Goal: Complete application form: Complete application form

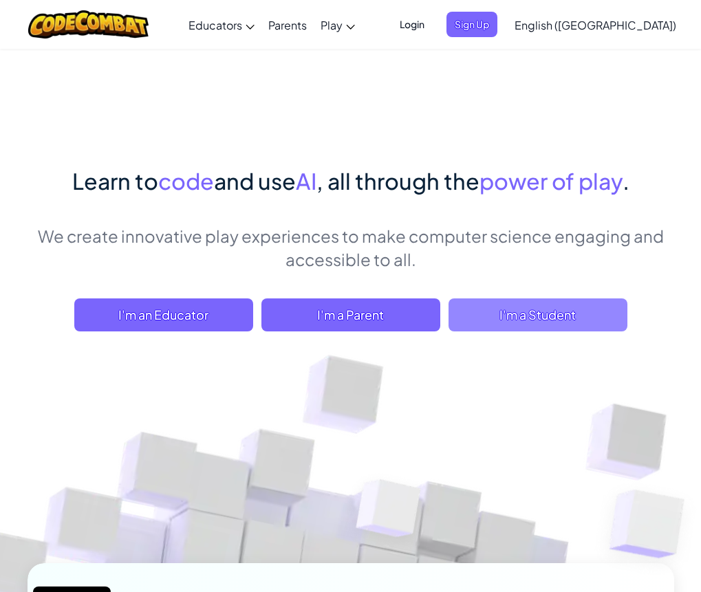
click at [541, 315] on span "I'm a Student" at bounding box center [537, 314] width 179 height 33
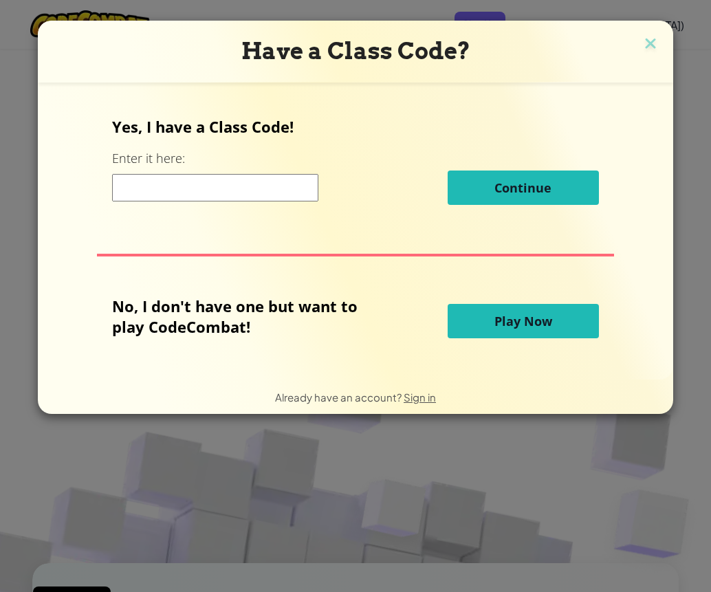
click at [135, 192] on input at bounding box center [215, 188] width 206 height 28
type input "Powerfoodflag"
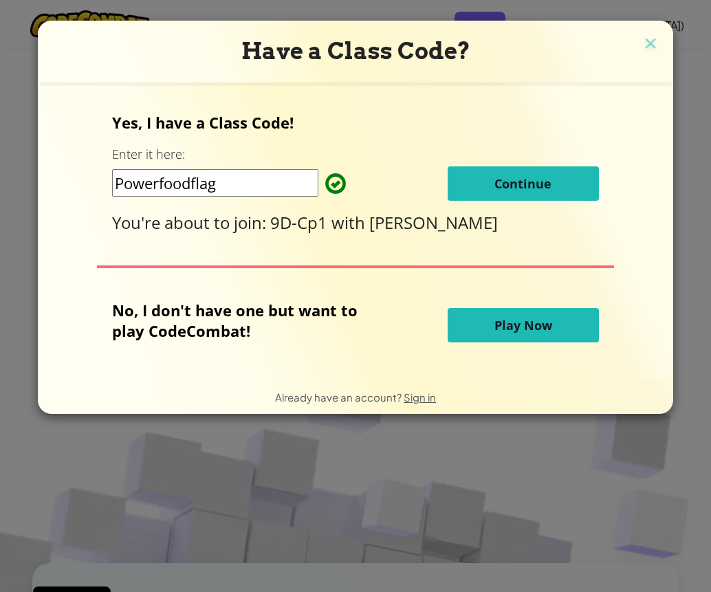
click at [452, 183] on button "Continue" at bounding box center [523, 183] width 151 height 34
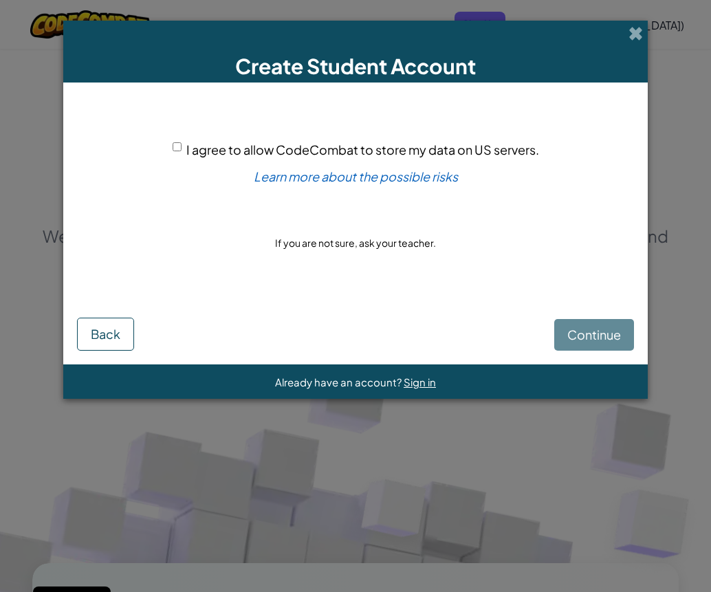
click at [210, 142] on span "I agree to allow CodeCombat to store my data on US servers." at bounding box center [362, 150] width 353 height 16
click at [182, 142] on input "I agree to allow CodeCombat to store my data on US servers." at bounding box center [177, 146] width 9 height 9
checkbox input "true"
click at [588, 349] on button "Continue" at bounding box center [594, 335] width 80 height 32
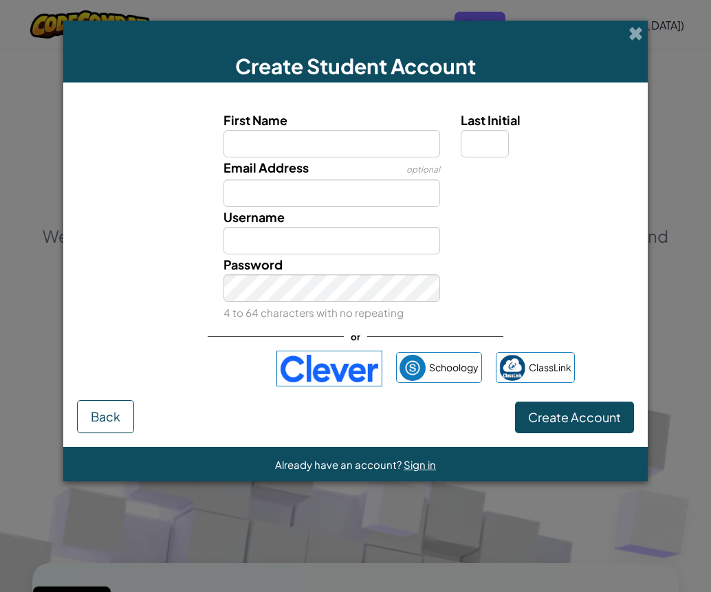
click at [328, 142] on input "First Name" at bounding box center [331, 144] width 217 height 28
type input "Chinmayi"
click at [377, 160] on div "Email Address optional" at bounding box center [332, 182] width 238 height 50
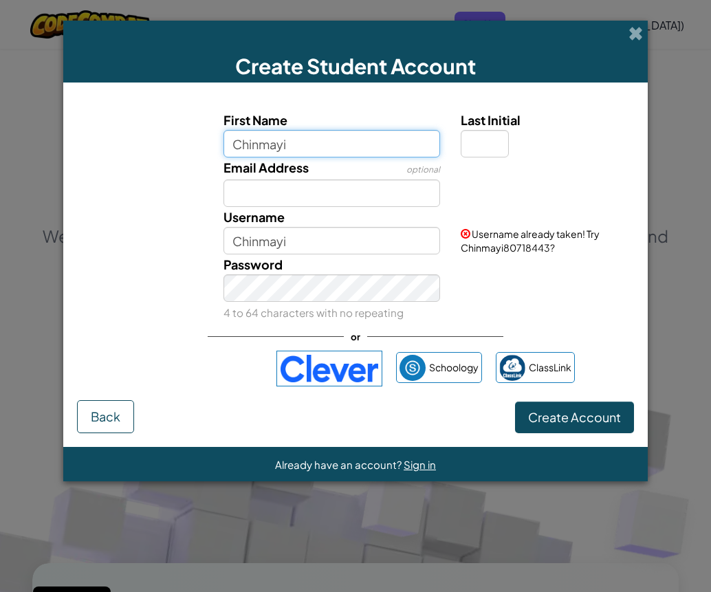
click at [378, 146] on input "Chinmayi" at bounding box center [331, 144] width 217 height 28
type input "[PERSON_NAME]"
click at [365, 143] on input "[PERSON_NAME]" at bounding box center [331, 144] width 217 height 28
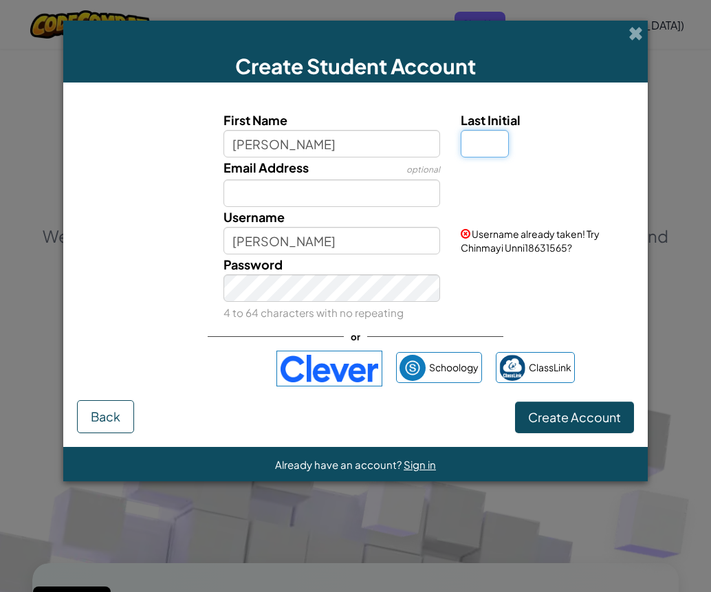
click at [501, 134] on input "Last Initial" at bounding box center [485, 144] width 48 height 28
type input "M"
type input "Chinmayi UnniM"
click at [355, 193] on input "Email Address" at bounding box center [331, 193] width 217 height 28
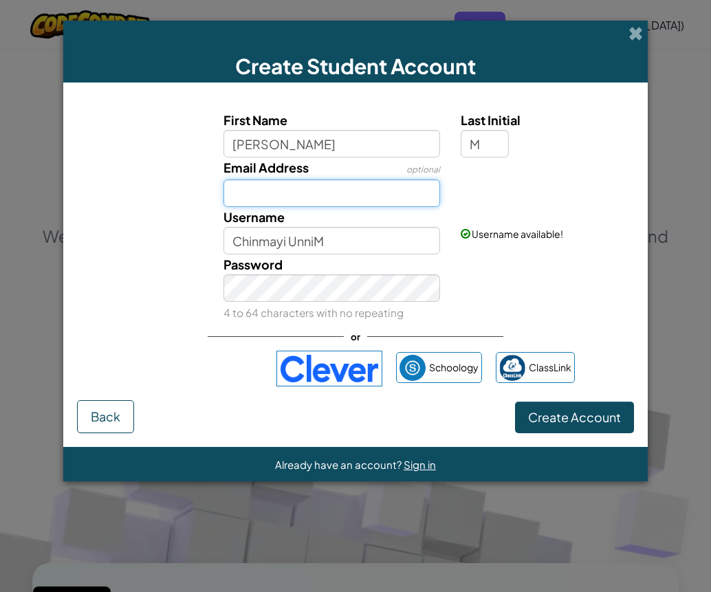
type input "[EMAIL_ADDRESS][DOMAIN_NAME]"
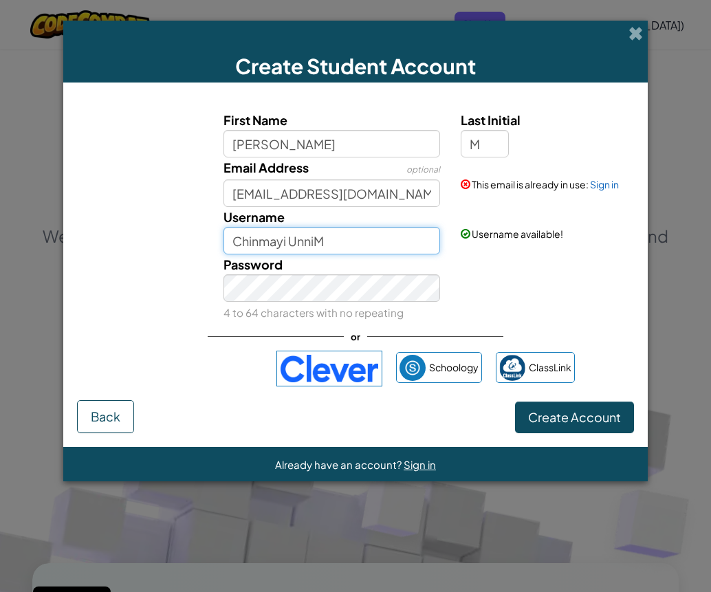
click at [327, 235] on input "Chinmayi UnniM" at bounding box center [331, 241] width 217 height 28
click at [316, 243] on input "Chinmayi UnniM" at bounding box center [331, 241] width 217 height 28
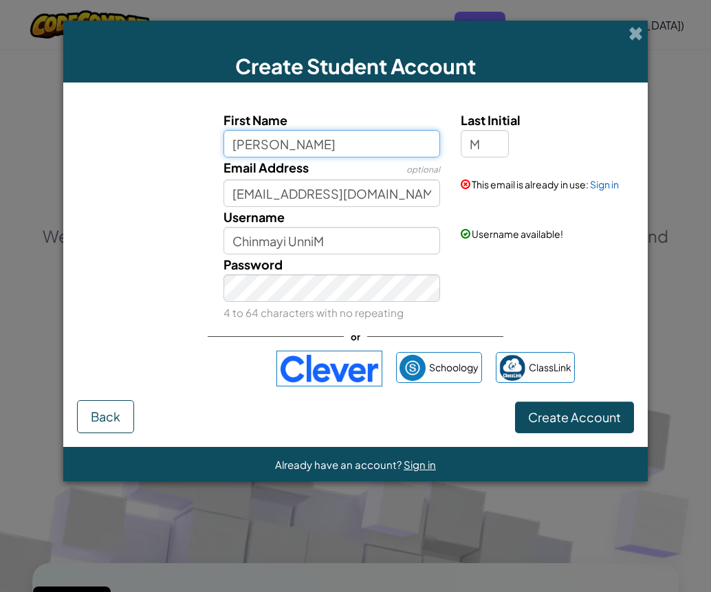
click at [326, 146] on input "[PERSON_NAME]" at bounding box center [331, 144] width 217 height 28
type input "[PERSON_NAME]"
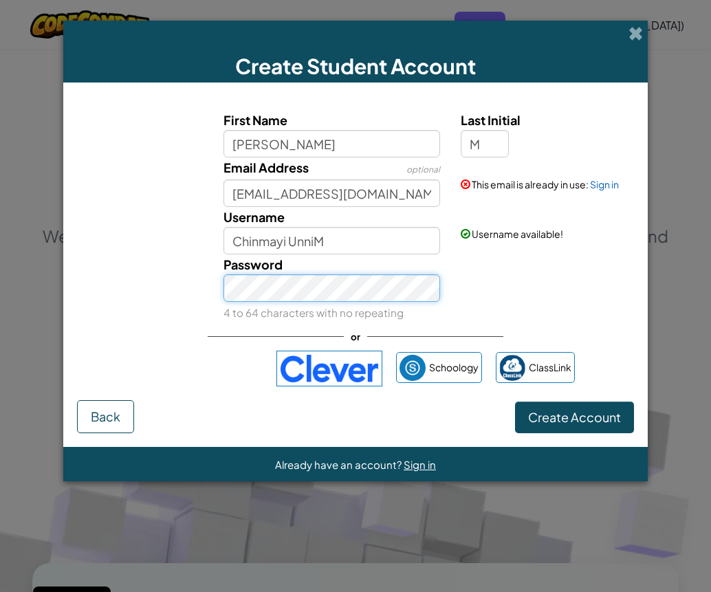
type input "[PERSON_NAME] M"
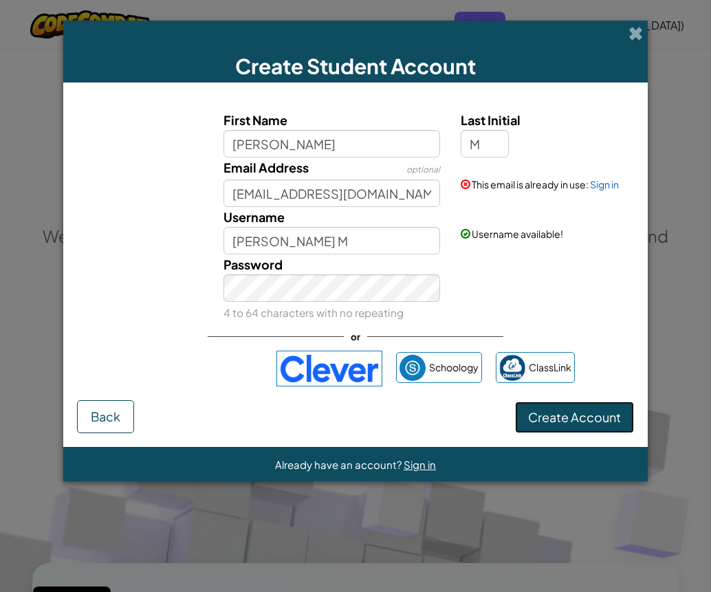
click at [583, 422] on span "Create Account" at bounding box center [574, 417] width 93 height 16
click at [562, 428] on button "Create Account" at bounding box center [574, 418] width 119 height 32
click at [562, 420] on button "Create Account" at bounding box center [574, 418] width 119 height 32
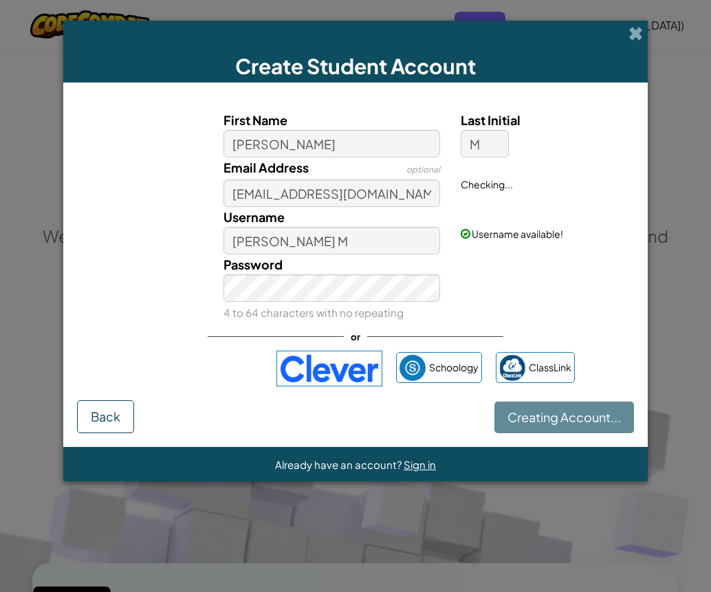
click at [562, 420] on div "Creating Account... Back" at bounding box center [355, 416] width 557 height 33
click at [562, 420] on button "Creating Account..." at bounding box center [564, 418] width 140 height 32
click at [562, 420] on div "Creating Account... Back" at bounding box center [355, 416] width 557 height 33
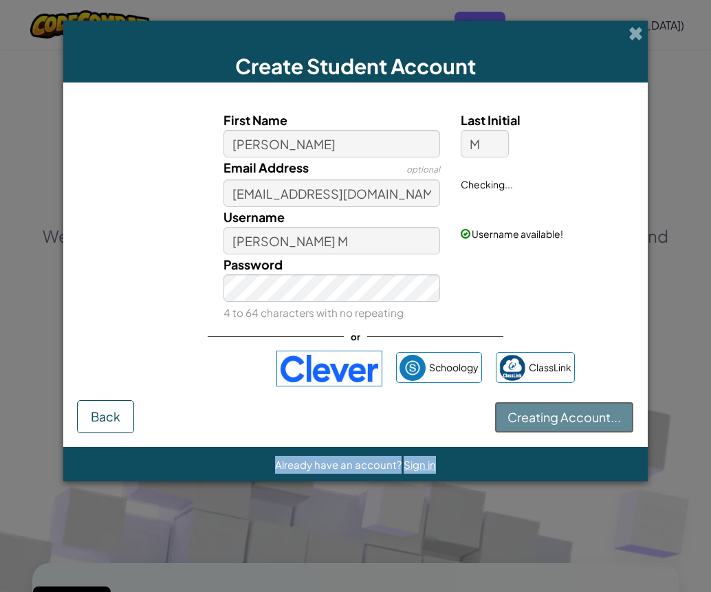
click at [562, 420] on button "Creating Account..." at bounding box center [564, 418] width 140 height 32
click at [562, 420] on div "Creating Account... Back" at bounding box center [355, 416] width 557 height 33
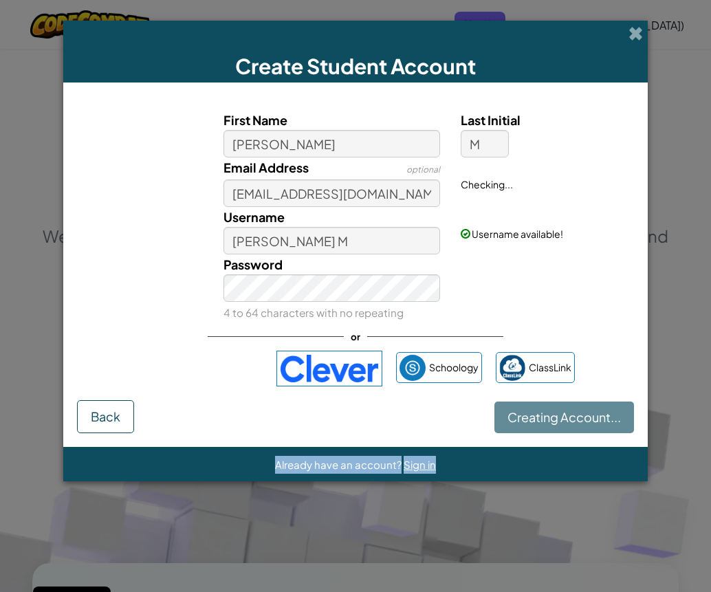
click at [562, 420] on div "Creating Account... Back" at bounding box center [355, 416] width 557 height 33
click at [562, 420] on button "Creating Account..." at bounding box center [564, 418] width 140 height 32
click at [562, 420] on div "Creating Account... Back" at bounding box center [355, 416] width 557 height 33
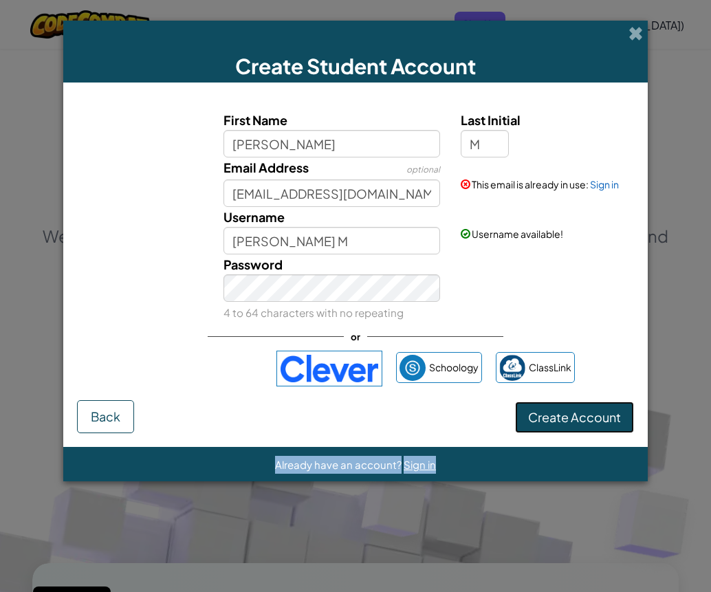
click at [562, 420] on button "Create Account" at bounding box center [574, 418] width 119 height 32
click at [562, 420] on div "Create Account Back" at bounding box center [355, 416] width 557 height 33
click at [562, 420] on button "Create Account" at bounding box center [574, 418] width 119 height 32
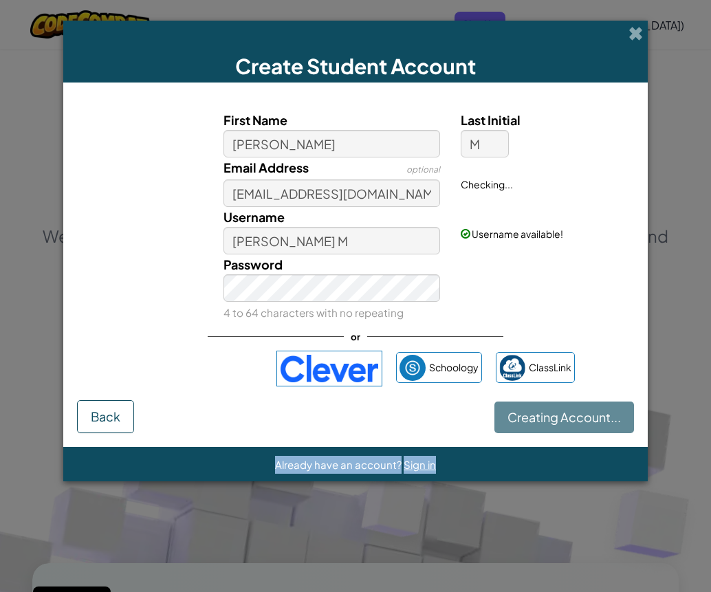
click at [562, 420] on div "Creating Account... Back" at bounding box center [355, 416] width 557 height 33
click at [562, 420] on button "Creating Account..." at bounding box center [564, 418] width 140 height 32
click at [562, 420] on div "Creating Account... Back" at bounding box center [355, 416] width 557 height 33
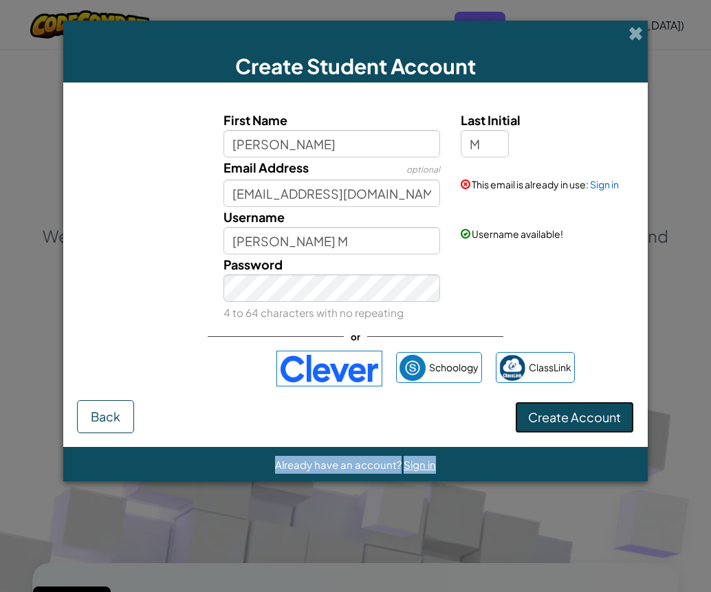
click at [562, 420] on button "Create Account" at bounding box center [574, 418] width 119 height 32
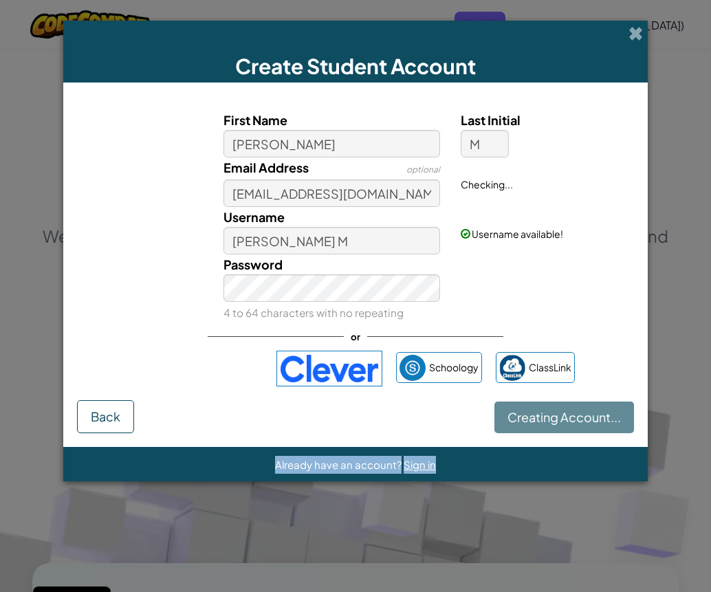
click at [562, 420] on div "Creating Account... Back" at bounding box center [355, 416] width 557 height 33
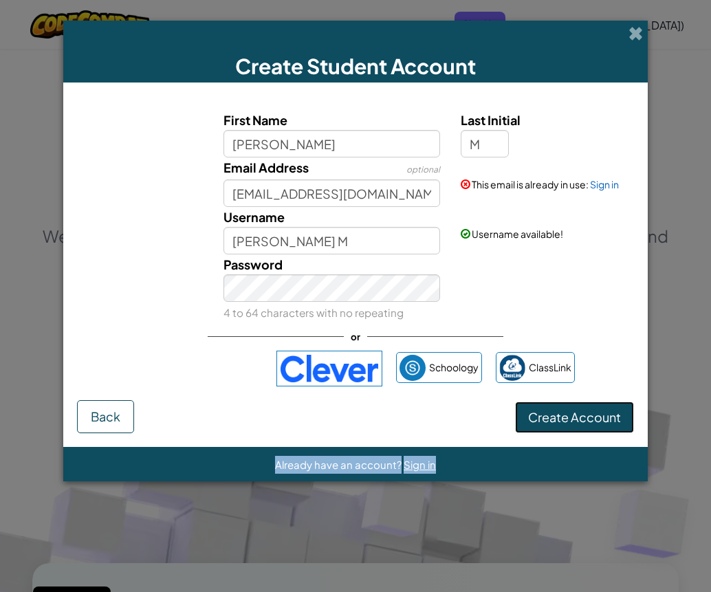
click at [562, 420] on button "Create Account" at bounding box center [574, 418] width 119 height 32
click at [562, 420] on div "Create Account Back" at bounding box center [355, 416] width 557 height 33
click at [562, 420] on button "Create Account" at bounding box center [574, 418] width 119 height 32
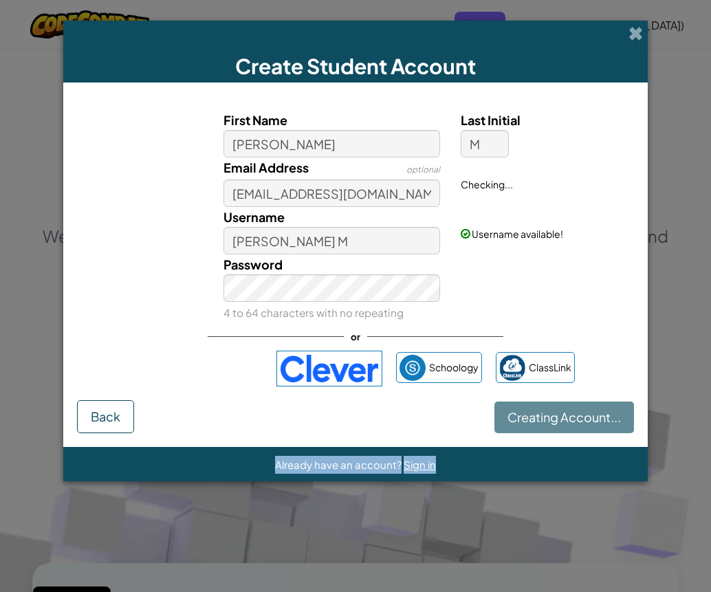
click at [562, 420] on div "Creating Account... Back" at bounding box center [355, 416] width 557 height 33
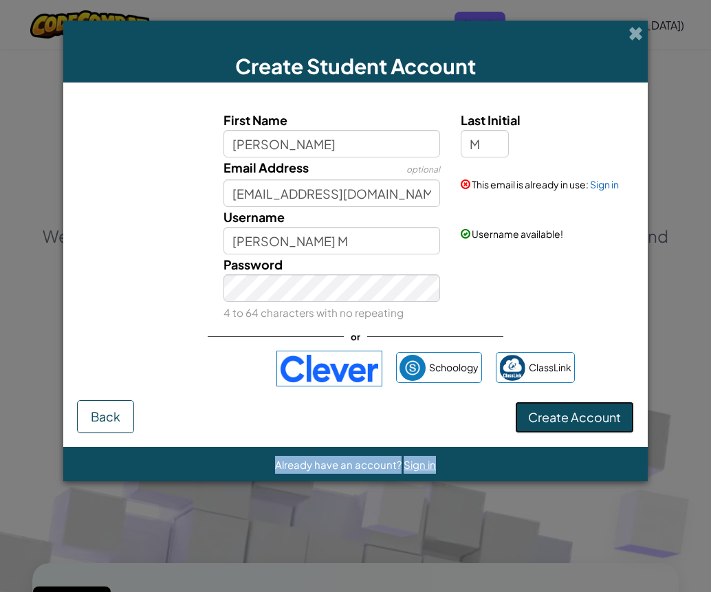
click at [562, 420] on button "Create Account" at bounding box center [574, 418] width 119 height 32
click at [562, 420] on div "Create Account Back" at bounding box center [355, 416] width 557 height 33
click at [562, 420] on button "Create Account" at bounding box center [574, 418] width 119 height 32
click at [562, 420] on div "Create Account Back" at bounding box center [355, 416] width 557 height 33
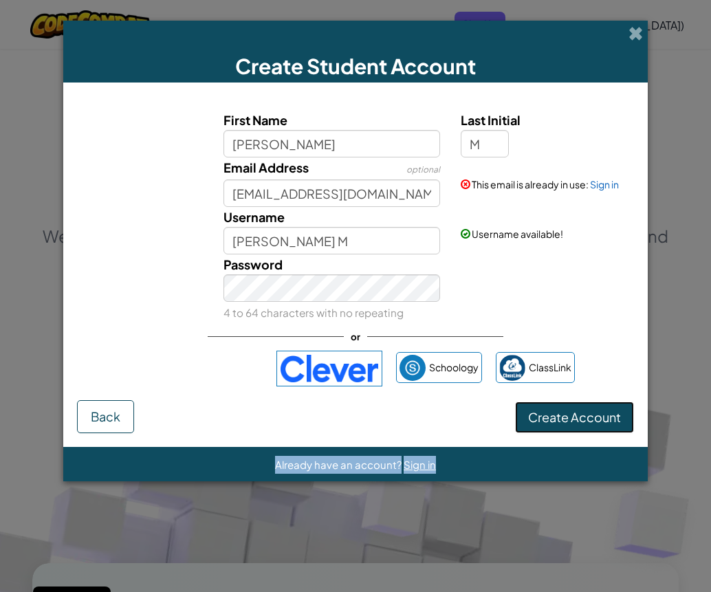
click at [562, 420] on button "Create Account" at bounding box center [574, 418] width 119 height 32
drag, startPoint x: 562, startPoint y: 420, endPoint x: 536, endPoint y: 404, distance: 30.5
click at [536, 404] on button "Create Account" at bounding box center [574, 418] width 119 height 32
click at [540, 403] on button "Create Account" at bounding box center [574, 418] width 119 height 32
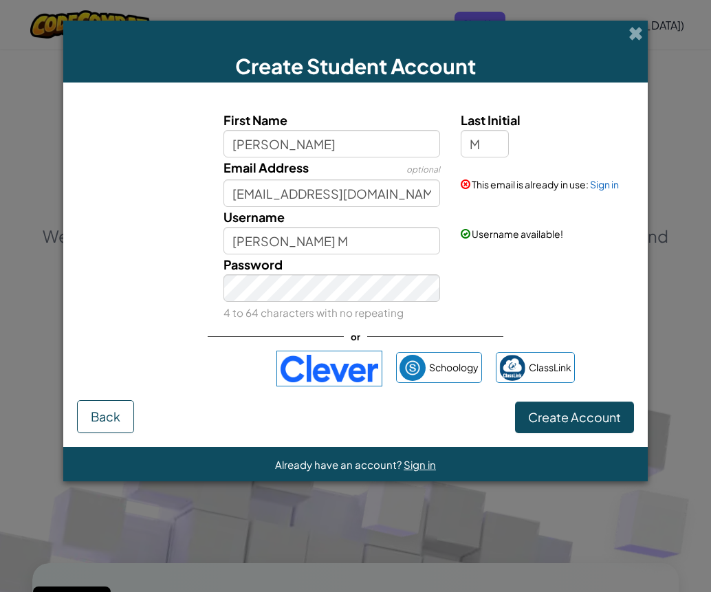
click at [540, 403] on div "Create Account Back" at bounding box center [355, 416] width 557 height 33
click at [546, 396] on div "First Name [PERSON_NAME] Last Initial M Email Address optional [EMAIL_ADDRESS][…" at bounding box center [355, 248] width 557 height 304
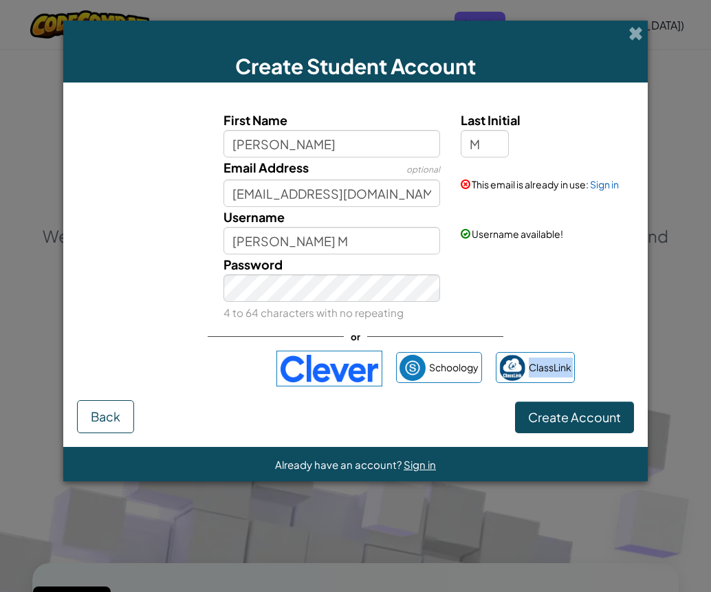
click at [546, 396] on div "First Name [PERSON_NAME] Last Initial M Email Address optional [EMAIL_ADDRESS][…" at bounding box center [355, 248] width 557 height 304
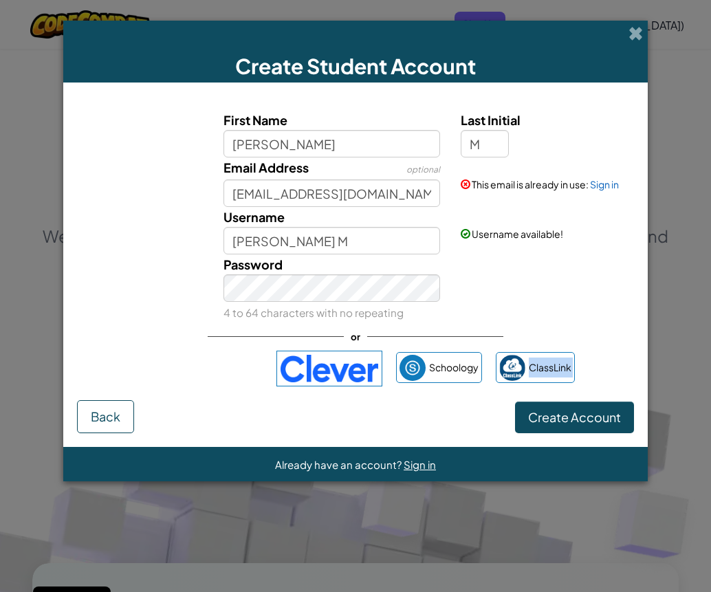
click at [546, 396] on div "First Name [PERSON_NAME] Last Initial M Email Address optional [EMAIL_ADDRESS][…" at bounding box center [355, 248] width 557 height 304
click at [554, 416] on button "Create Account" at bounding box center [574, 418] width 119 height 32
click at [554, 416] on div "Create Account Back" at bounding box center [355, 416] width 557 height 33
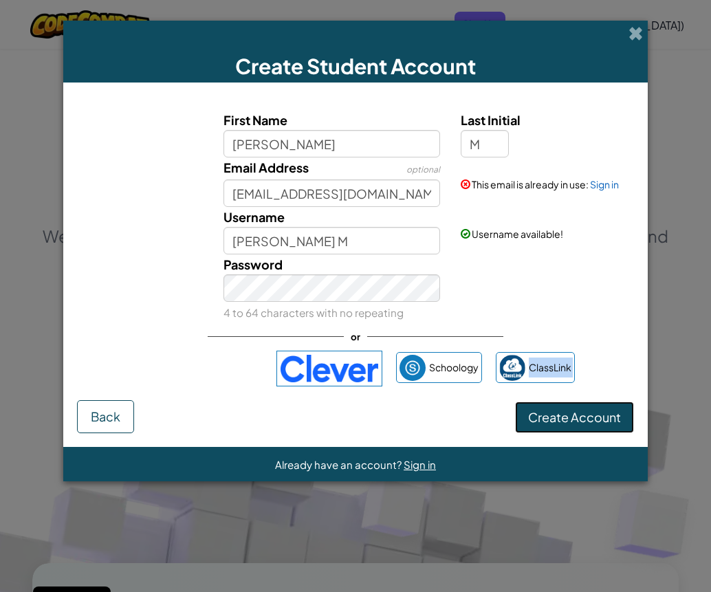
click at [554, 416] on button "Create Account" at bounding box center [574, 418] width 119 height 32
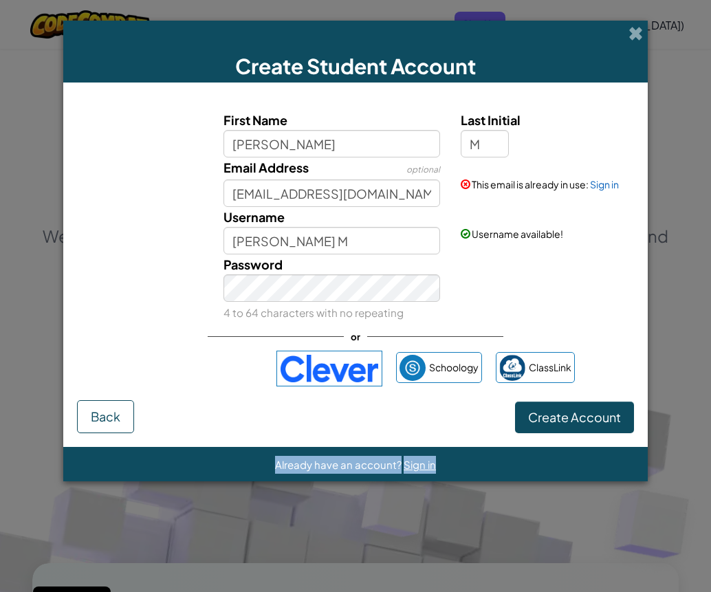
click at [554, 416] on div "Create Account Back" at bounding box center [355, 416] width 557 height 33
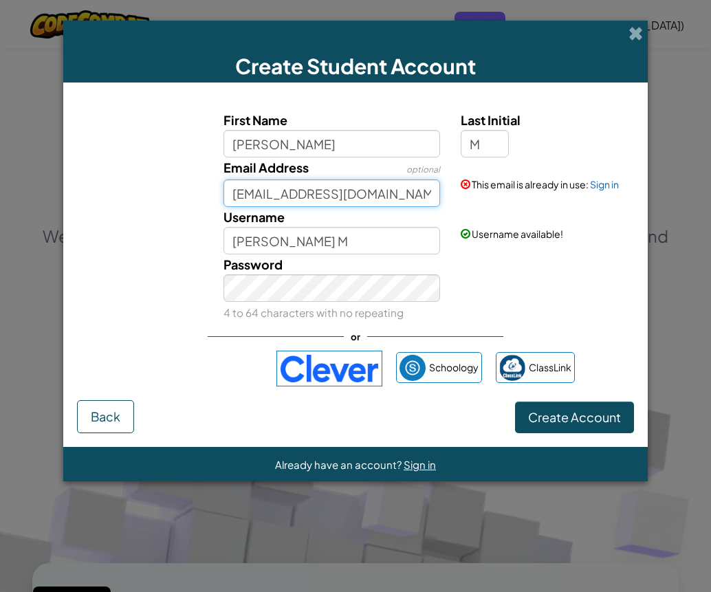
click at [407, 201] on input "[EMAIL_ADDRESS][DOMAIN_NAME]" at bounding box center [331, 193] width 217 height 28
click at [596, 188] on link "Sign in" at bounding box center [604, 184] width 29 height 12
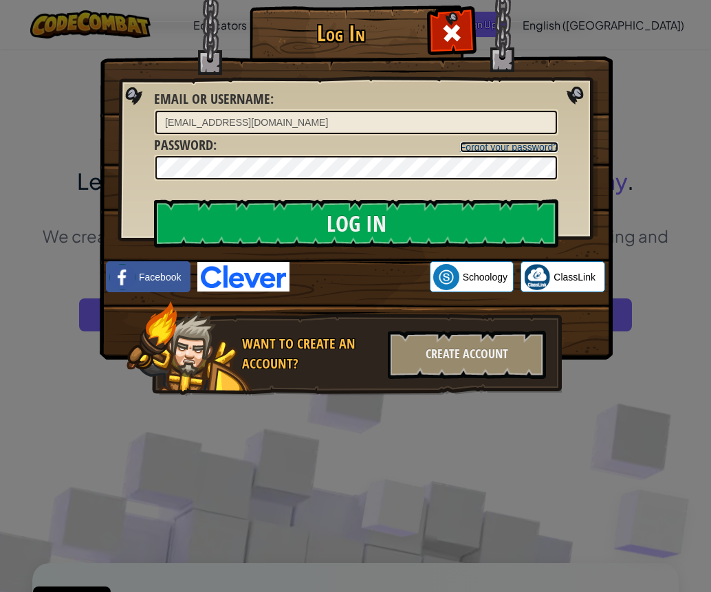
click at [493, 151] on link "Forgot your password?" at bounding box center [509, 147] width 98 height 11
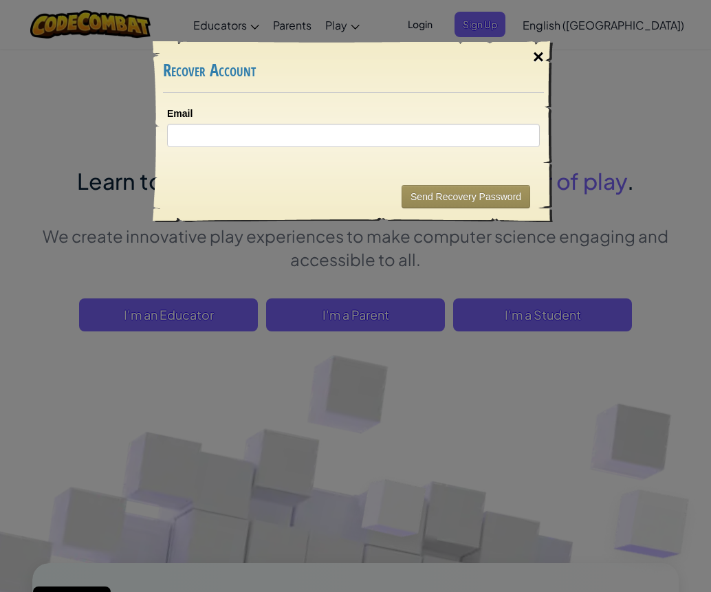
click at [531, 58] on div "×" at bounding box center [539, 57] width 32 height 40
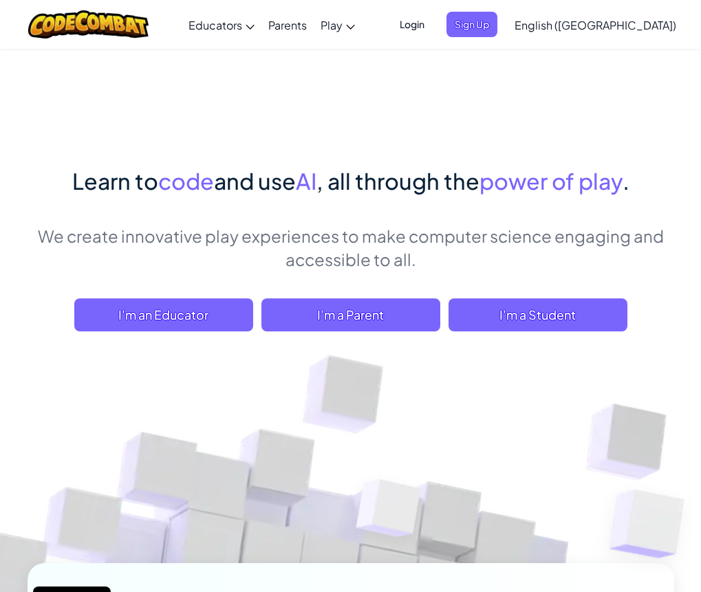
click at [622, 32] on link "English ([GEOGRAPHIC_DATA])" at bounding box center [594, 24] width 175 height 37
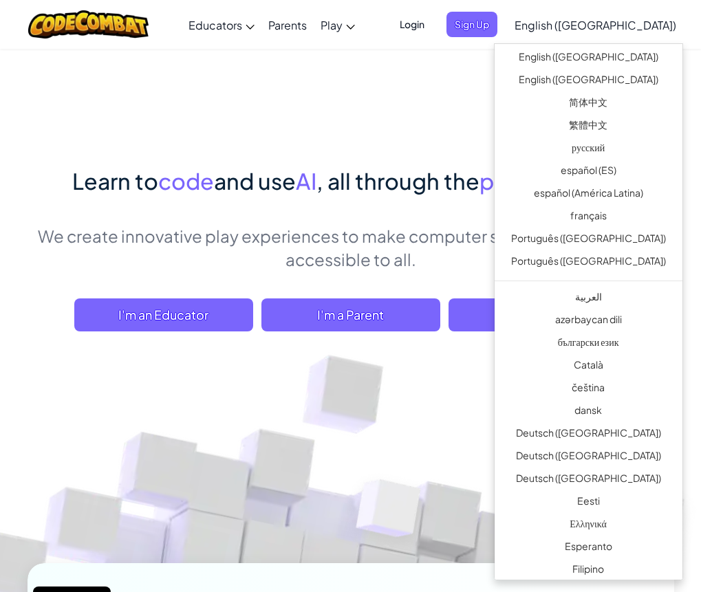
click at [457, 153] on div "Learn to code and use AI , all through the power of play . We create innovative…" at bounding box center [351, 536] width 646 height 977
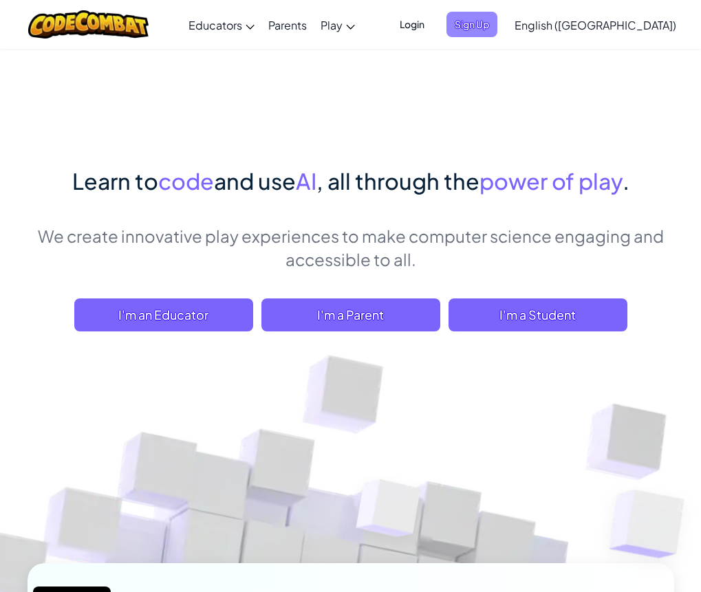
click at [497, 25] on span "Sign Up" at bounding box center [471, 24] width 51 height 25
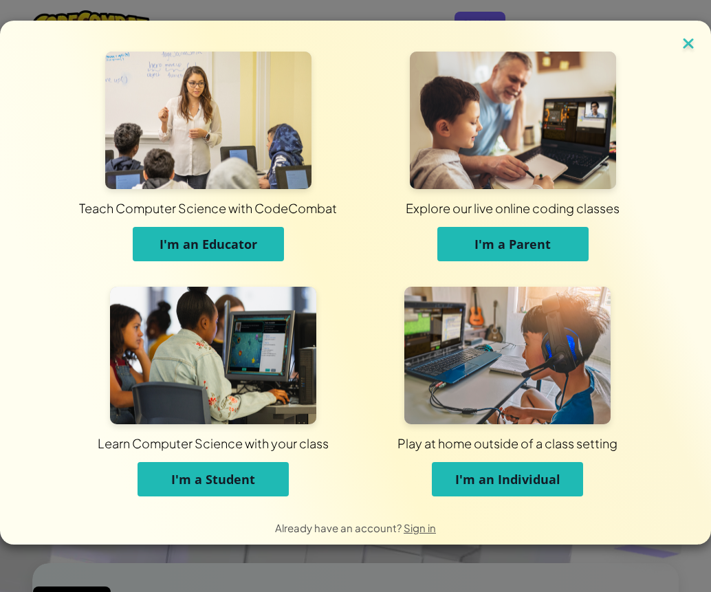
click at [684, 40] on img at bounding box center [688, 44] width 18 height 21
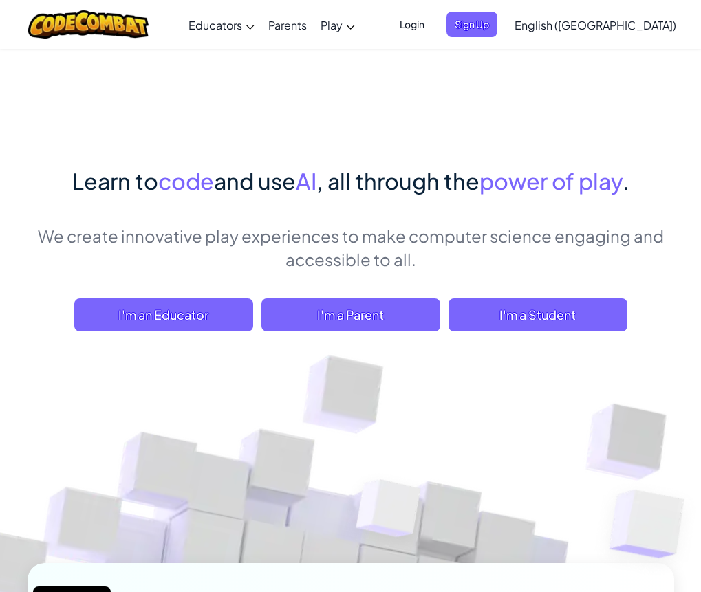
click at [432, 32] on span "Login" at bounding box center [411, 24] width 41 height 25
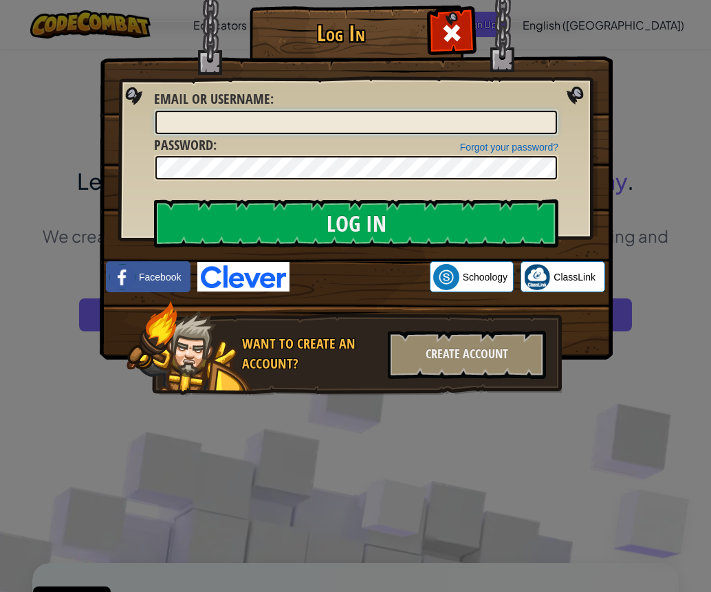
click at [474, 123] on input "Email or Username :" at bounding box center [356, 122] width 402 height 23
type input "[EMAIL_ADDRESS][DOMAIN_NAME]"
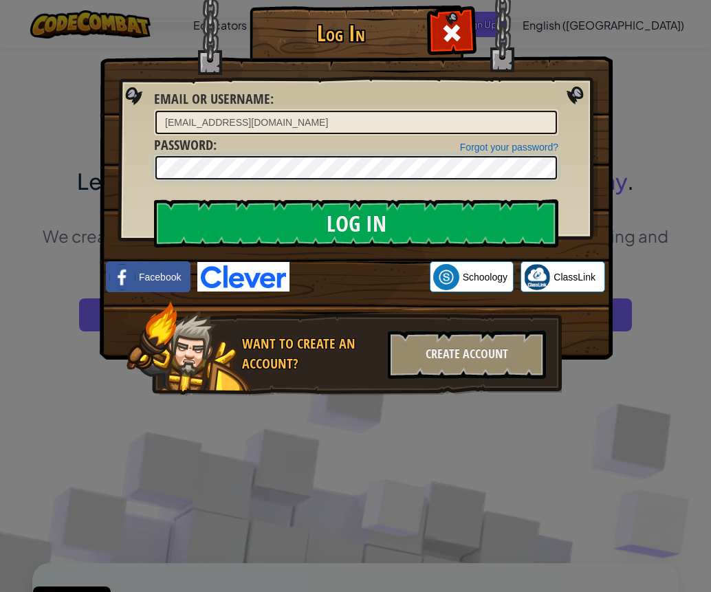
click at [154, 199] on input "Log In" at bounding box center [356, 223] width 404 height 48
